Goal: Task Accomplishment & Management: Use online tool/utility

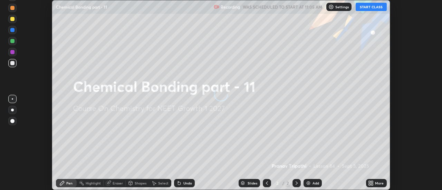
scroll to position [190, 442]
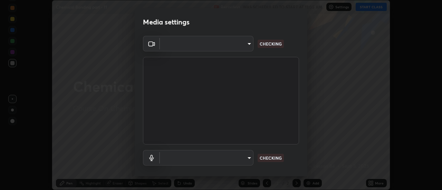
type input "f4ea8680b79eb92e15555447595460d1008e84c9b25948f1cd1a12945e44a0fe"
click at [219, 45] on body "Erase all Chemical Bonding part - 11 Recording WAS SCHEDULED TO START AT 11:05 …" at bounding box center [221, 95] width 442 height 190
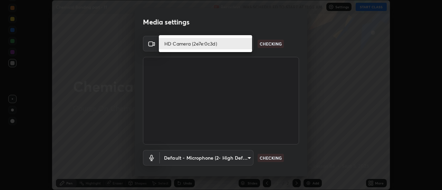
click at [205, 45] on li "HD Camera (2e7e:0c3d)" at bounding box center [205, 43] width 93 height 11
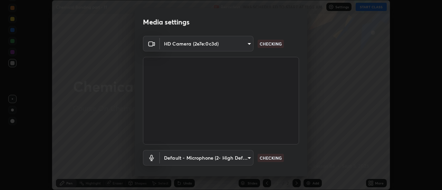
scroll to position [36, 0]
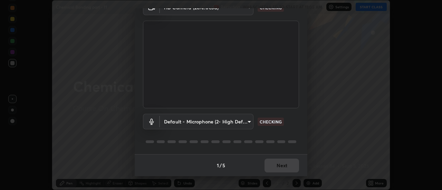
click at [229, 119] on body "Erase all Chemical Bonding part - 11 Recording WAS SCHEDULED TO START AT 11:05 …" at bounding box center [221, 95] width 442 height 190
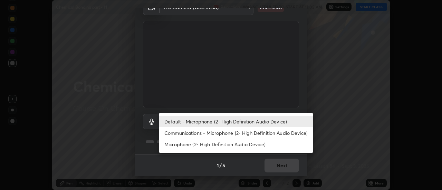
click at [214, 133] on li "Communications - Microphone (2- High Definition Audio Device)" at bounding box center [236, 132] width 154 height 11
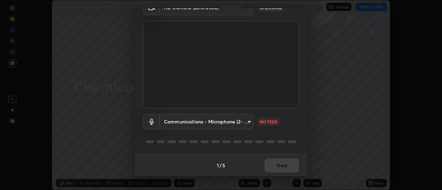
click at [218, 123] on body "Erase all Chemical Bonding part - 11 Recording WAS SCHEDULED TO START AT 11:05 …" at bounding box center [221, 95] width 442 height 190
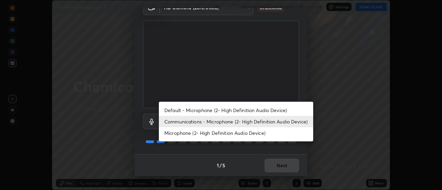
click at [207, 111] on li "Default - Microphone (2- High Definition Audio Device)" at bounding box center [236, 110] width 154 height 11
type input "default"
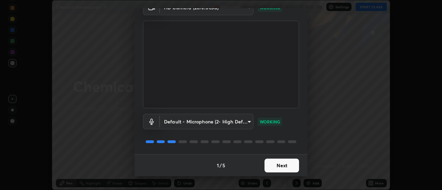
click at [282, 168] on button "Next" at bounding box center [282, 166] width 35 height 14
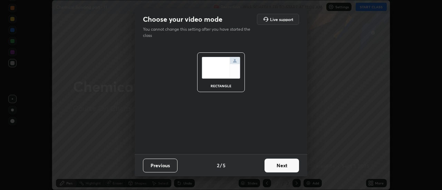
click at [289, 166] on button "Next" at bounding box center [282, 166] width 35 height 14
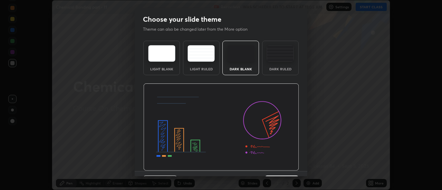
scroll to position [17, 0]
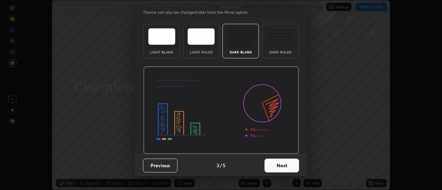
click at [287, 168] on button "Next" at bounding box center [282, 166] width 35 height 14
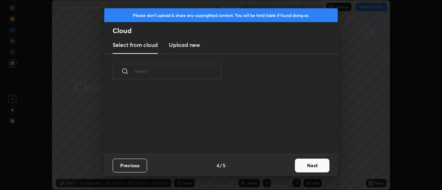
scroll to position [0, 0]
click at [312, 167] on button "Next" at bounding box center [312, 166] width 35 height 14
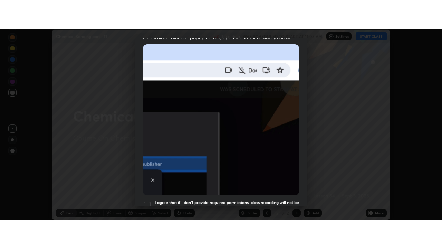
scroll to position [177, 0]
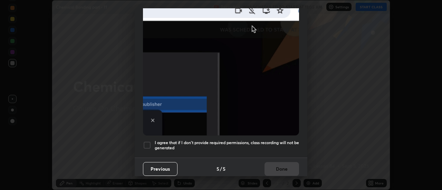
click at [146, 142] on div at bounding box center [147, 145] width 8 height 8
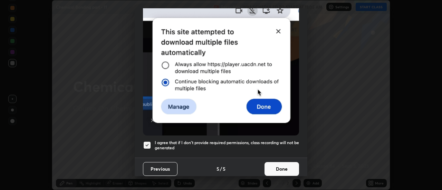
click at [284, 167] on button "Done" at bounding box center [282, 169] width 35 height 14
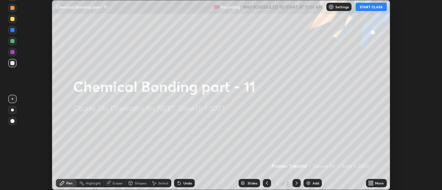
click at [371, 183] on icon at bounding box center [371, 184] width 6 height 6
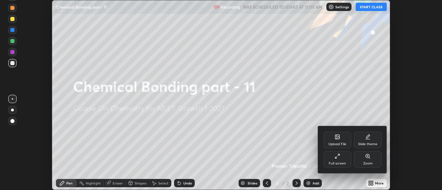
click at [341, 159] on div "Full screen" at bounding box center [338, 159] width 28 height 17
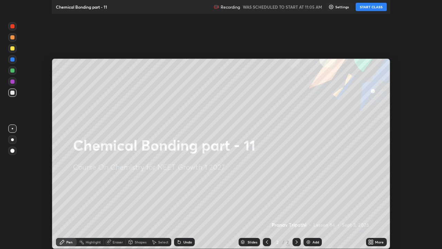
scroll to position [249, 442]
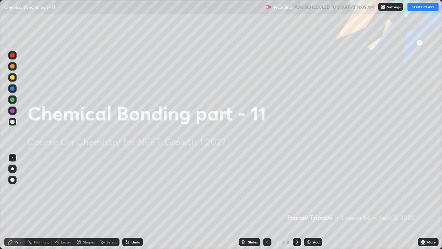
click at [418, 8] on button "START CLASS" at bounding box center [423, 7] width 31 height 8
click at [312, 190] on div "Add" at bounding box center [313, 242] width 18 height 8
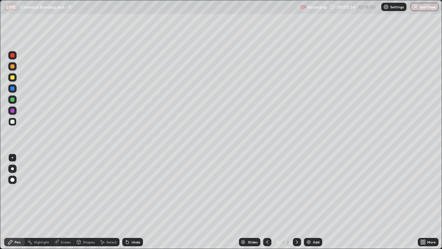
click at [15, 100] on div at bounding box center [12, 99] width 8 height 8
click at [66, 190] on div "Eraser" at bounding box center [66, 241] width 10 height 3
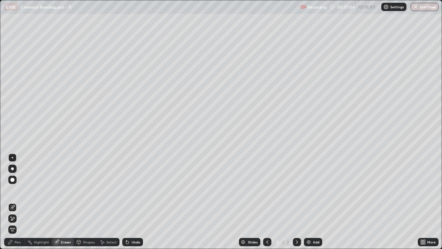
click at [19, 190] on div "Pen" at bounding box center [18, 241] width 6 height 3
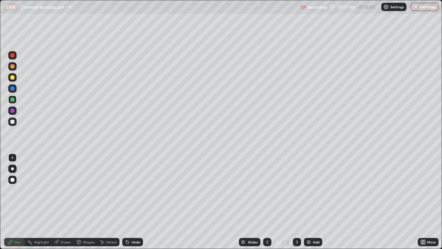
click at [14, 79] on div at bounding box center [12, 77] width 4 height 4
click at [15, 67] on div at bounding box center [12, 66] width 8 height 8
click at [313, 190] on div "Add" at bounding box center [316, 241] width 7 height 3
click at [14, 78] on div at bounding box center [12, 77] width 4 height 4
click at [12, 66] on div at bounding box center [12, 66] width 4 height 4
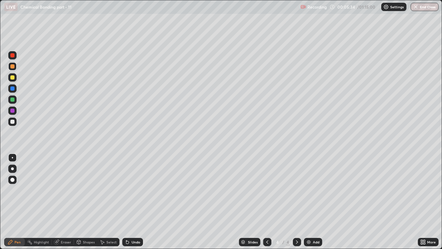
click at [13, 100] on div at bounding box center [12, 99] width 4 height 4
click at [15, 79] on div at bounding box center [12, 77] width 8 height 8
click at [310, 190] on img at bounding box center [309, 242] width 6 height 6
click at [11, 122] on div at bounding box center [12, 122] width 4 height 4
click at [13, 100] on div at bounding box center [12, 99] width 4 height 4
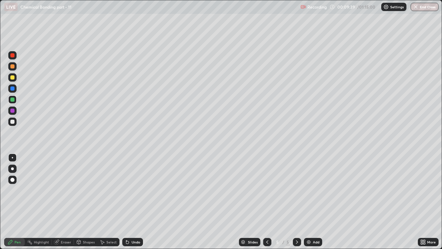
click at [12, 78] on div at bounding box center [12, 77] width 4 height 4
click at [310, 190] on img at bounding box center [309, 242] width 6 height 6
click at [13, 67] on div at bounding box center [12, 66] width 4 height 4
click at [312, 190] on div "Add" at bounding box center [313, 242] width 18 height 8
click at [16, 101] on div at bounding box center [12, 99] width 8 height 8
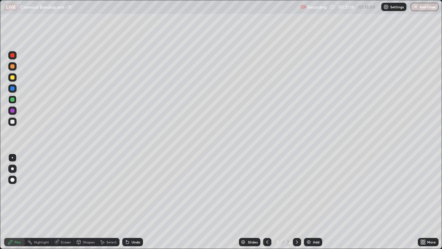
click at [310, 190] on img at bounding box center [309, 242] width 6 height 6
click at [13, 79] on div at bounding box center [12, 77] width 4 height 4
click at [12, 117] on div at bounding box center [12, 121] width 8 height 8
click at [295, 190] on div at bounding box center [297, 242] width 8 height 8
click at [267, 190] on icon at bounding box center [268, 242] width 6 height 6
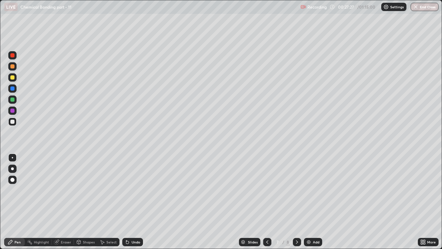
click at [312, 190] on div "Add" at bounding box center [313, 242] width 18 height 8
click at [267, 190] on icon at bounding box center [268, 242] width 6 height 6
click at [266, 190] on icon at bounding box center [267, 241] width 2 height 3
click at [266, 190] on icon at bounding box center [268, 242] width 6 height 6
click at [65, 190] on div "Eraser" at bounding box center [66, 241] width 10 height 3
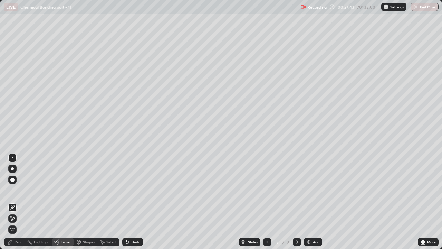
click at [18, 190] on div "Pen" at bounding box center [18, 241] width 6 height 3
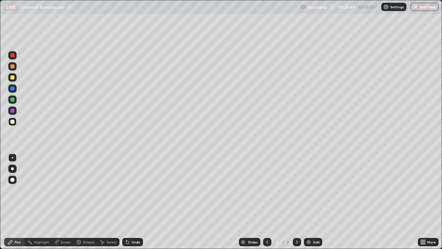
click at [11, 99] on div at bounding box center [12, 99] width 4 height 4
click at [13, 122] on div at bounding box center [12, 122] width 4 height 4
click at [296, 190] on icon at bounding box center [297, 242] width 6 height 6
click at [297, 190] on icon at bounding box center [297, 242] width 6 height 6
click at [296, 190] on icon at bounding box center [297, 242] width 6 height 6
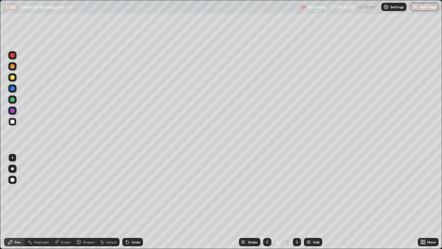
click at [13, 99] on div at bounding box center [12, 99] width 4 height 4
click at [313, 190] on div "Add" at bounding box center [316, 241] width 7 height 3
click at [14, 77] on div at bounding box center [12, 77] width 4 height 4
click at [64, 190] on div "Eraser" at bounding box center [63, 242] width 22 height 8
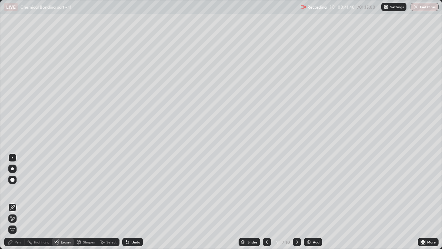
click at [18, 190] on div "Pen" at bounding box center [18, 241] width 6 height 3
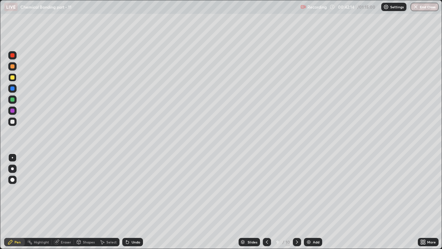
click at [12, 65] on div at bounding box center [12, 66] width 4 height 4
click at [68, 190] on div "Eraser" at bounding box center [63, 242] width 22 height 8
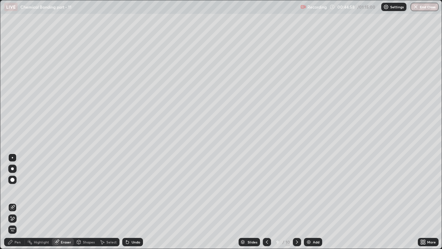
click at [17, 190] on div "Pen" at bounding box center [18, 241] width 6 height 3
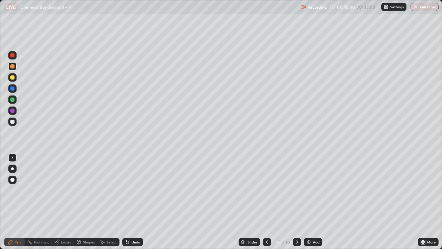
click at [15, 100] on div at bounding box center [12, 99] width 8 height 8
click at [13, 122] on div at bounding box center [12, 122] width 4 height 4
click at [12, 76] on div at bounding box center [12, 77] width 4 height 4
click at [313, 190] on div "Add" at bounding box center [316, 241] width 7 height 3
click at [15, 58] on div at bounding box center [12, 55] width 8 height 8
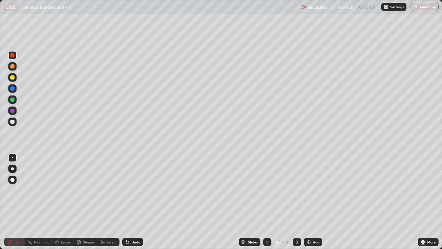
click at [267, 190] on icon at bounding box center [268, 242] width 6 height 6
click at [295, 190] on icon at bounding box center [297, 242] width 6 height 6
click at [14, 100] on div at bounding box center [12, 99] width 4 height 4
click at [11, 78] on div at bounding box center [12, 77] width 4 height 4
click at [64, 190] on div "Eraser" at bounding box center [66, 241] width 10 height 3
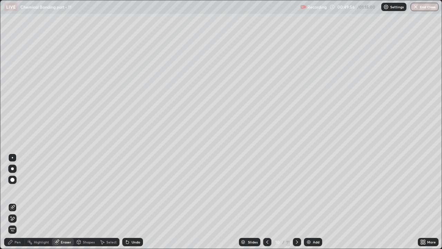
click at [13, 190] on icon at bounding box center [11, 242] width 6 height 6
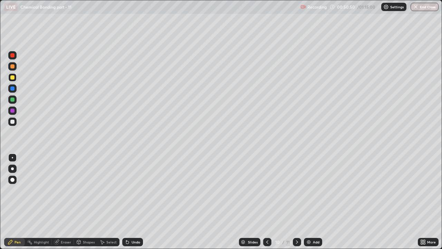
click at [13, 54] on div at bounding box center [12, 55] width 4 height 4
click at [11, 121] on div at bounding box center [12, 122] width 4 height 4
click at [68, 190] on div "Eraser" at bounding box center [66, 241] width 10 height 3
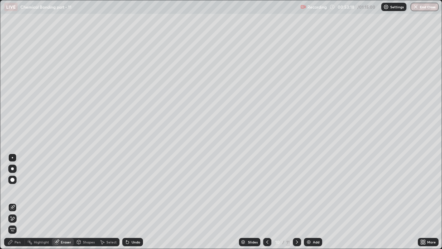
click at [19, 190] on div "Pen" at bounding box center [18, 241] width 6 height 3
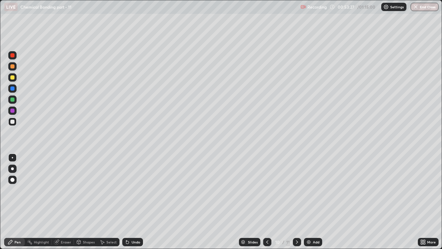
click at [66, 190] on div "Eraser" at bounding box center [63, 242] width 22 height 8
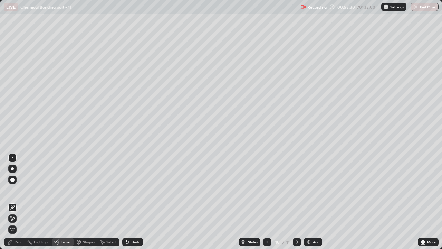
click at [18, 190] on div "Pen" at bounding box center [18, 241] width 6 height 3
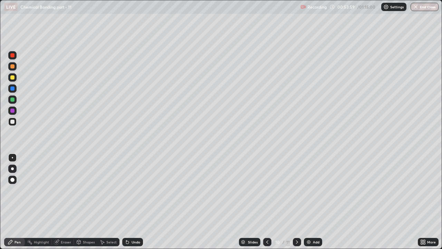
click at [61, 190] on div "Eraser" at bounding box center [66, 241] width 10 height 3
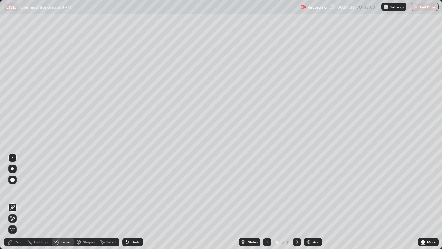
click at [17, 190] on div "Pen" at bounding box center [18, 241] width 6 height 3
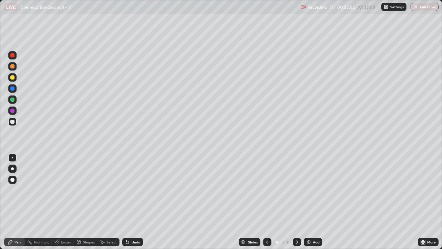
click at [313, 190] on div "Add" at bounding box center [316, 241] width 7 height 3
click at [12, 99] on div at bounding box center [12, 99] width 4 height 4
click at [13, 67] on div at bounding box center [12, 66] width 4 height 4
click at [13, 98] on div at bounding box center [12, 99] width 4 height 4
click at [12, 78] on div at bounding box center [12, 77] width 4 height 4
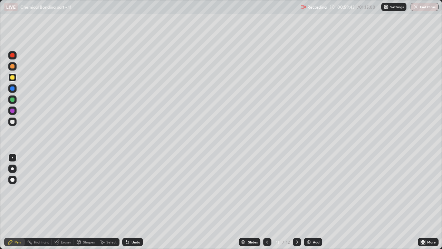
click at [15, 88] on div at bounding box center [12, 88] width 8 height 8
click at [12, 111] on div at bounding box center [12, 110] width 4 height 4
click at [13, 88] on div at bounding box center [12, 88] width 4 height 4
click at [12, 66] on div at bounding box center [12, 66] width 4 height 4
click at [424, 8] on button "End Class" at bounding box center [425, 7] width 28 height 8
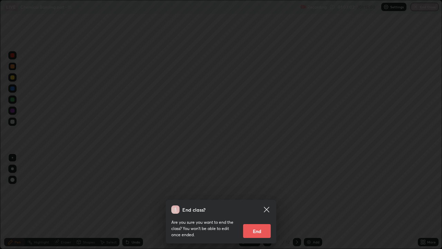
click at [254, 190] on button "End" at bounding box center [257, 231] width 28 height 14
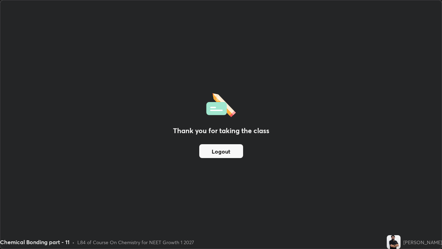
click at [211, 154] on button "Logout" at bounding box center [221, 151] width 44 height 14
